Goal: Navigation & Orientation: Find specific page/section

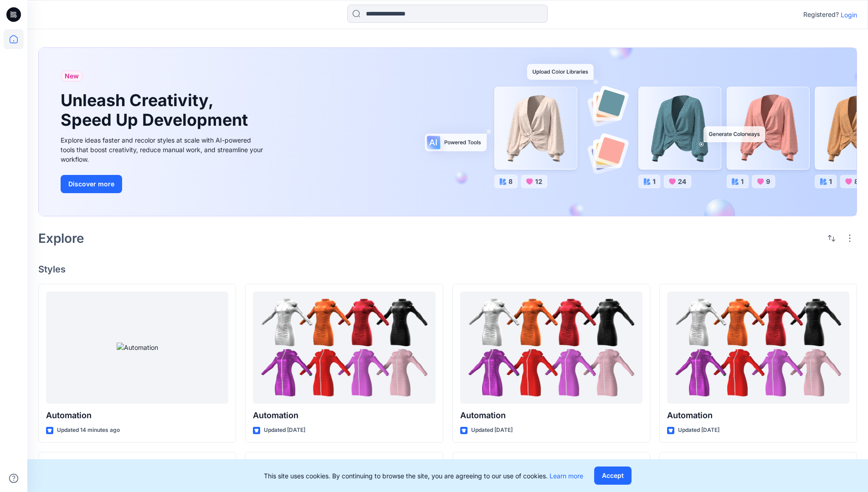
click at [847, 15] on p "Login" at bounding box center [849, 15] width 16 height 10
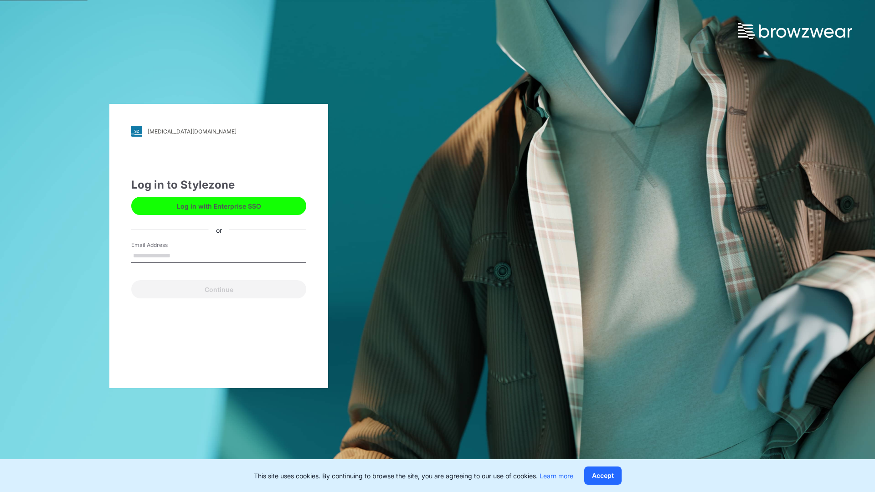
click at [180, 255] on input "Email Address" at bounding box center [218, 256] width 175 height 14
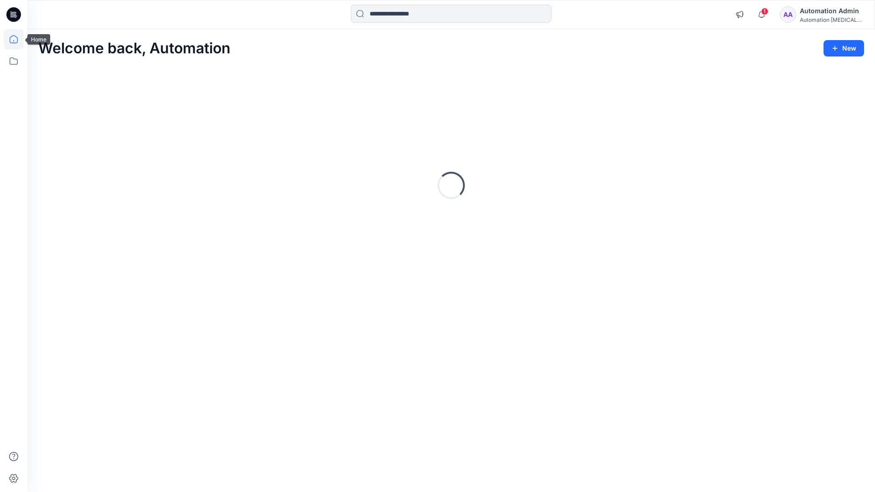
click at [17, 39] on icon at bounding box center [14, 39] width 8 height 8
click at [14, 59] on icon at bounding box center [14, 60] width 8 height 7
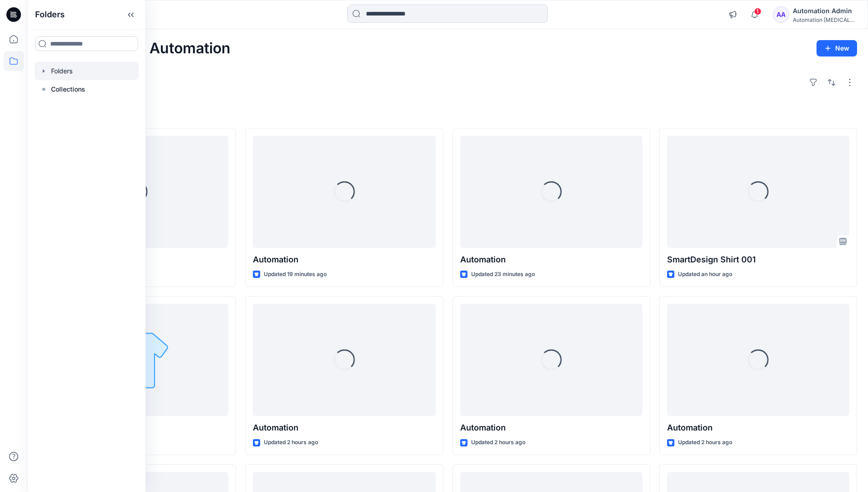
click at [67, 71] on div at bounding box center [87, 71] width 104 height 18
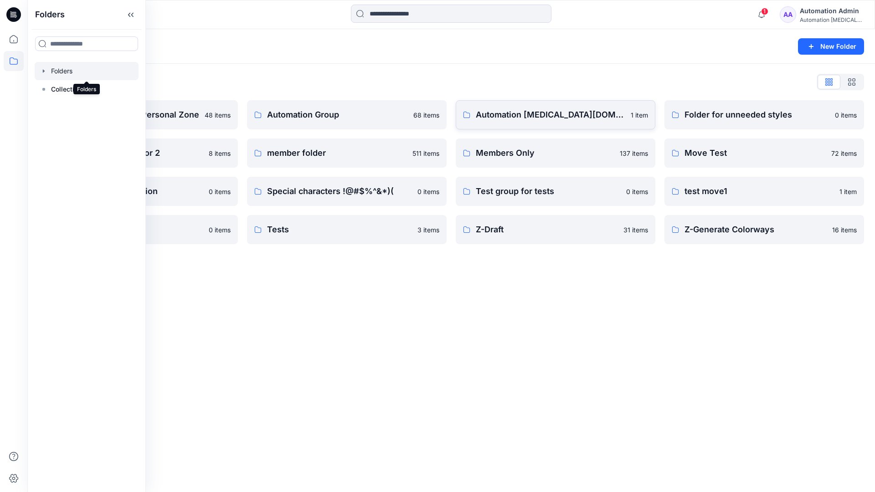
click at [523, 119] on p "Automation [MEDICAL_DATA][DOMAIN_NAME]" at bounding box center [550, 114] width 149 height 13
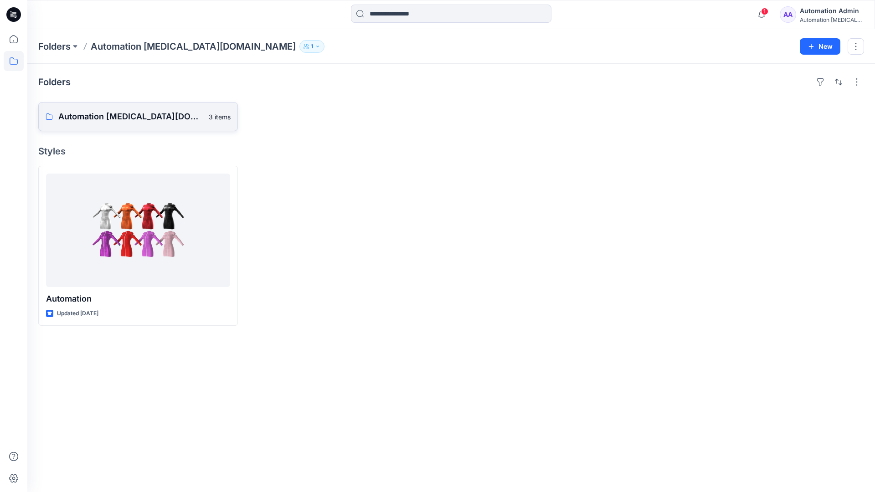
click at [128, 120] on p "Automation [MEDICAL_DATA][DOMAIN_NAME] Board" at bounding box center [130, 116] width 145 height 13
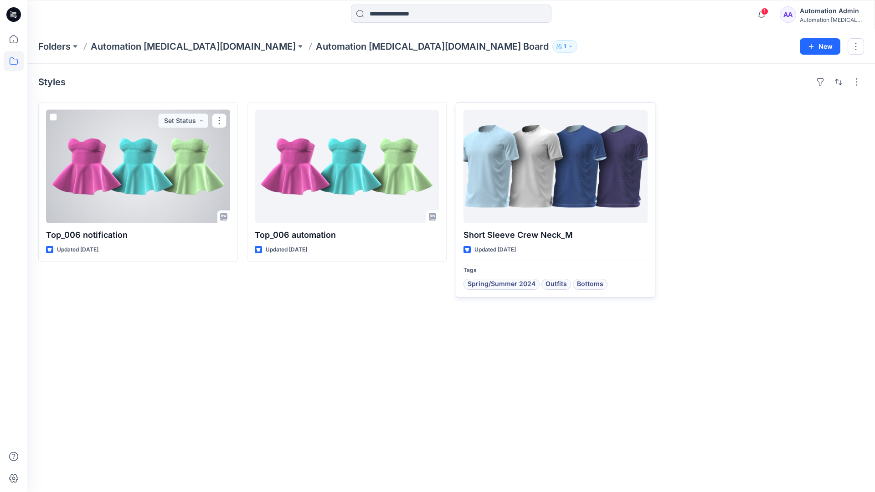
click at [521, 175] on div at bounding box center [555, 166] width 184 height 113
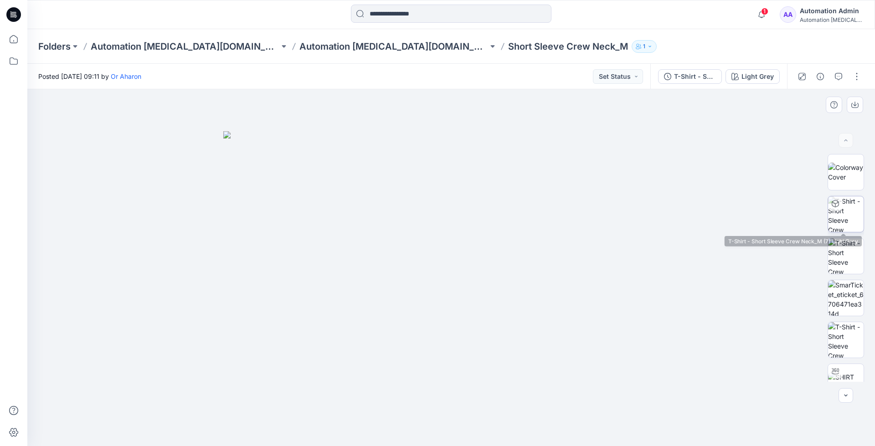
click at [844, 216] on img at bounding box center [846, 214] width 36 height 36
